Goal: Information Seeking & Learning: Compare options

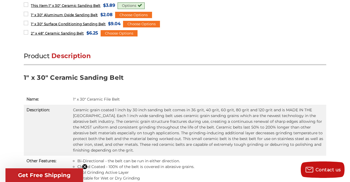
scroll to position [306, 0]
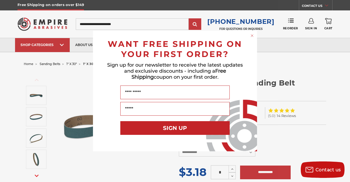
click at [254, 33] on circle "Close dialog" at bounding box center [252, 35] width 5 height 5
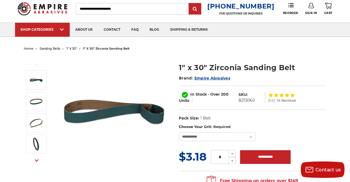
scroll to position [15, 0]
click at [246, 138] on select "**********" at bounding box center [217, 136] width 77 height 9
click at [321, 123] on dl "UPC: Pack Size: 1 Belt Material: Zirconia" at bounding box center [252, 117] width 147 height 11
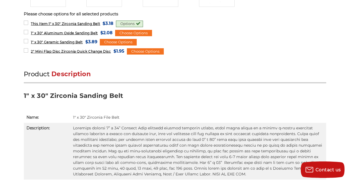
scroll to position [287, 0]
